Goal: Ask a question: Seek information or help from site administrators or community

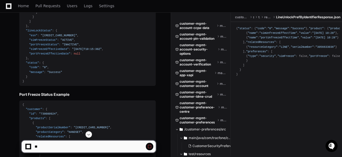
scroll to position [363, 0]
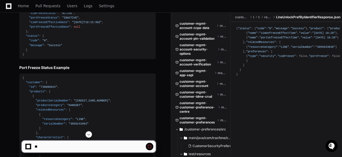
click at [149, 146] on span at bounding box center [150, 146] width 4 height 4
click at [150, 147] on span at bounding box center [150, 146] width 4 height 4
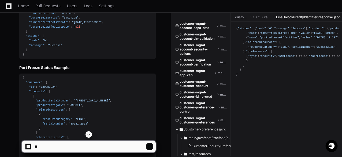
click at [150, 147] on span at bounding box center [150, 146] width 4 height 4
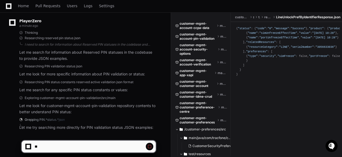
scroll to position [1157, 0]
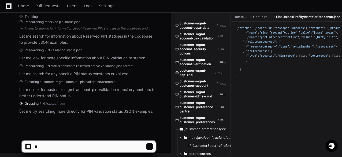
click at [148, 146] on span at bounding box center [150, 146] width 4 height 4
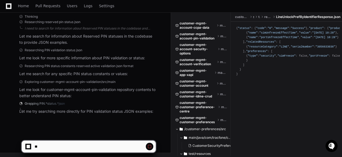
click at [148, 146] on span at bounding box center [150, 146] width 4 height 4
click at [149, 146] on span at bounding box center [150, 146] width 4 height 4
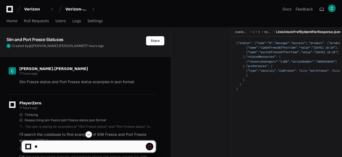
click at [150, 147] on span at bounding box center [150, 146] width 4 height 4
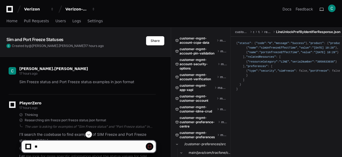
click at [150, 147] on span at bounding box center [150, 146] width 4 height 4
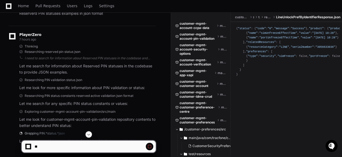
scroll to position [1157, 0]
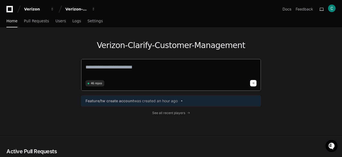
click at [100, 68] on textarea at bounding box center [171, 70] width 171 height 15
type textarea "*"
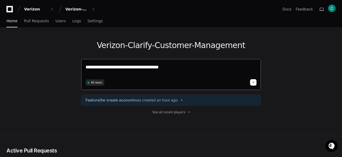
click at [112, 68] on textarea "**********" at bounding box center [171, 70] width 171 height 14
type textarea "**********"
click at [255, 82] on span at bounding box center [253, 82] width 3 height 3
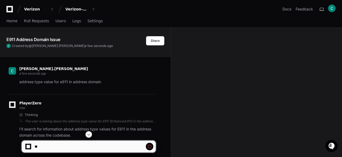
click at [141, 102] on div "PlayerZero now" at bounding box center [82, 105] width 147 height 9
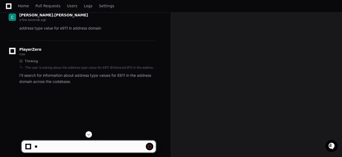
scroll to position [87, 0]
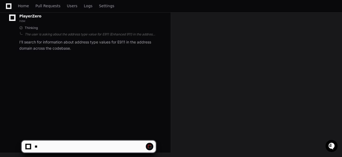
click at [151, 89] on div "chandrasekhar.kambhampati a few seconds ago address type value for e911 in addr…" at bounding box center [85, 48] width 158 height 157
click at [90, 75] on div "chandrasekhar.kambhampati a few seconds ago address type value for e911 in addr…" at bounding box center [85, 48] width 158 height 157
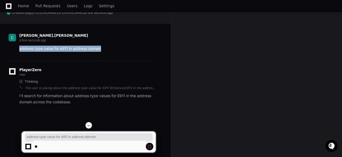
drag, startPoint x: 18, startPoint y: 49, endPoint x: 106, endPoint y: 47, distance: 88.1
click at [106, 47] on div "address type value for e911 in address domain" at bounding box center [82, 49] width 147 height 6
copy p "address type value for e911 in address domain"
